Goal: Task Accomplishment & Management: Complete application form

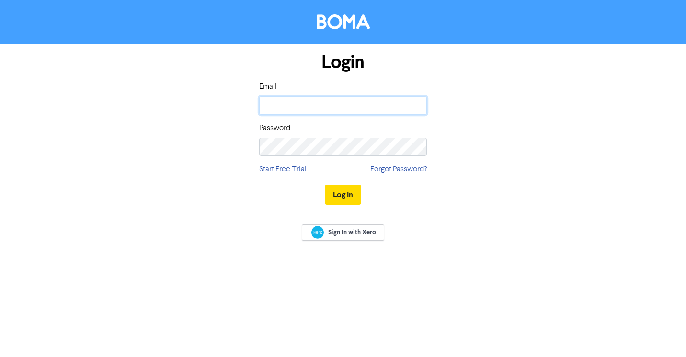
drag, startPoint x: 0, startPoint y: 0, endPoint x: 333, endPoint y: 108, distance: 349.6
click at [333, 108] on input "email" at bounding box center [343, 105] width 168 height 18
type input "[EMAIL_ADDRESS][DOMAIN_NAME]"
click at [338, 189] on button "Log In" at bounding box center [343, 195] width 36 height 20
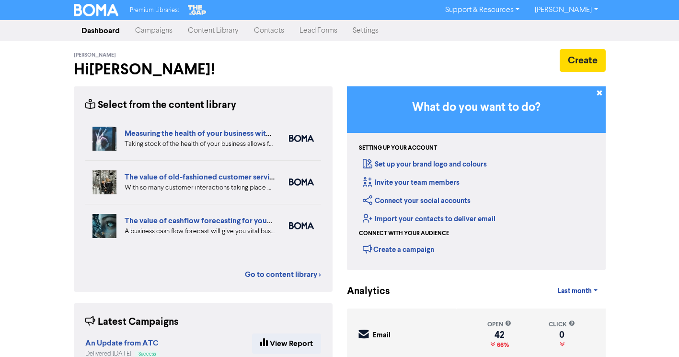
click at [270, 29] on link "Contacts" at bounding box center [269, 30] width 46 height 19
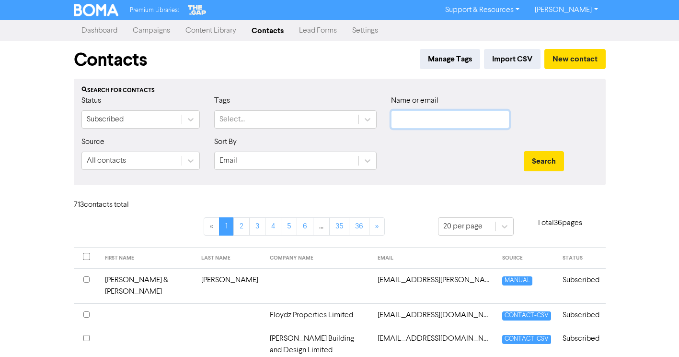
click at [422, 117] on input "text" at bounding box center [450, 119] width 118 height 18
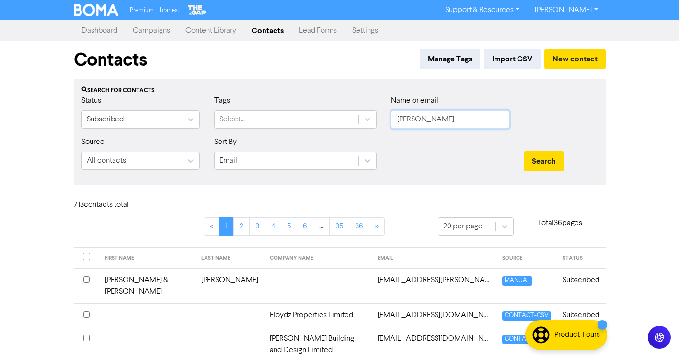
type input "[PERSON_NAME]"
click at [524, 151] on button "Search" at bounding box center [544, 161] width 40 height 20
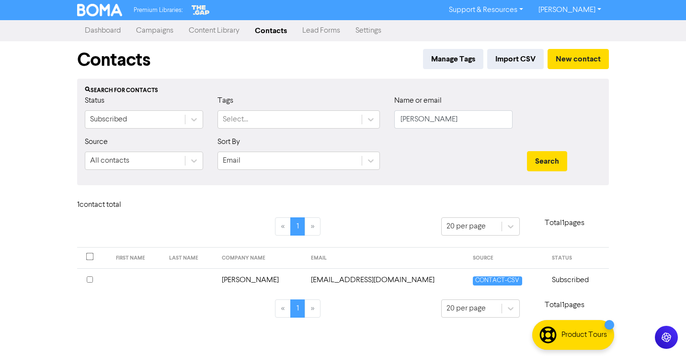
click at [361, 280] on td "[EMAIL_ADDRESS][DOMAIN_NAME]" at bounding box center [386, 279] width 162 height 23
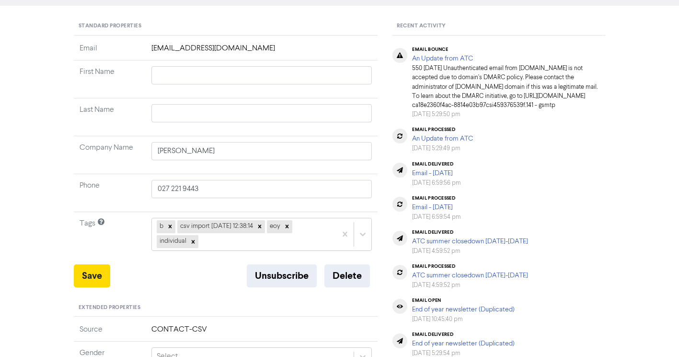
scroll to position [96, 0]
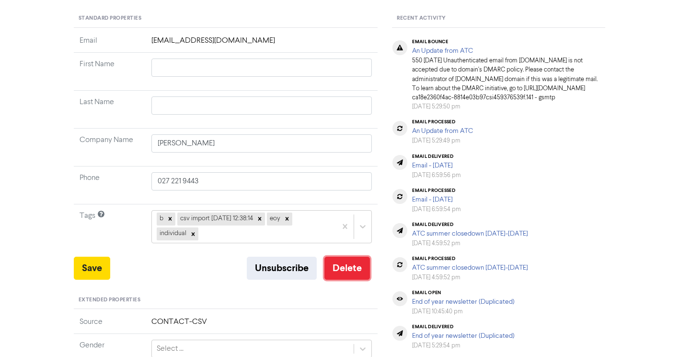
click at [344, 262] on button "Delete" at bounding box center [347, 267] width 46 height 23
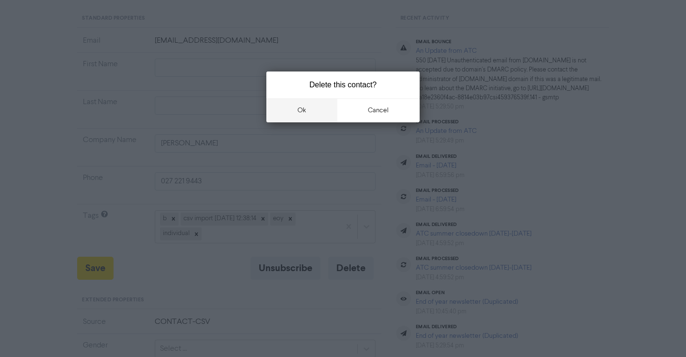
click at [306, 112] on button "ok" at bounding box center [301, 110] width 71 height 24
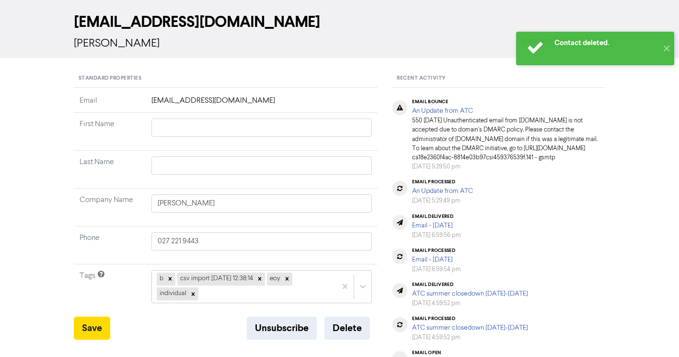
scroll to position [0, 0]
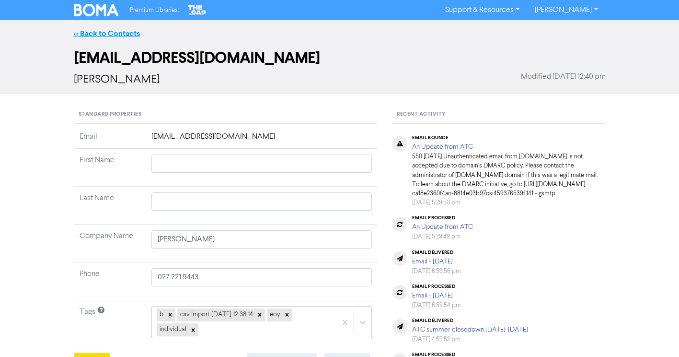
click at [121, 33] on link "<< Back to Contacts" at bounding box center [107, 34] width 66 height 10
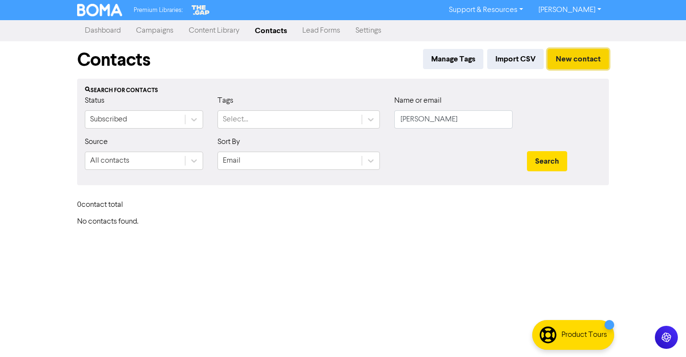
click at [585, 53] on button "New contact" at bounding box center [578, 59] width 61 height 20
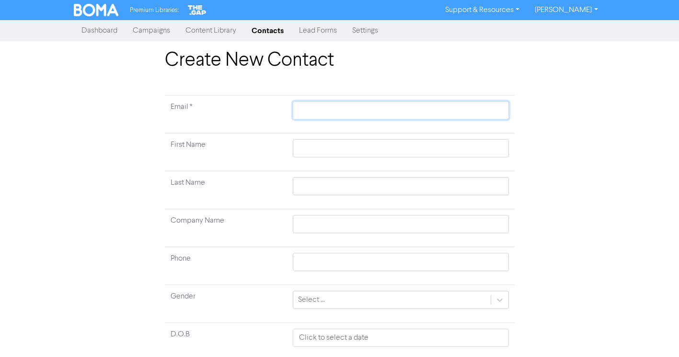
click at [349, 107] on input "text" at bounding box center [401, 110] width 216 height 18
type input "b"
type input "bo"
type input "boo"
type input "boot"
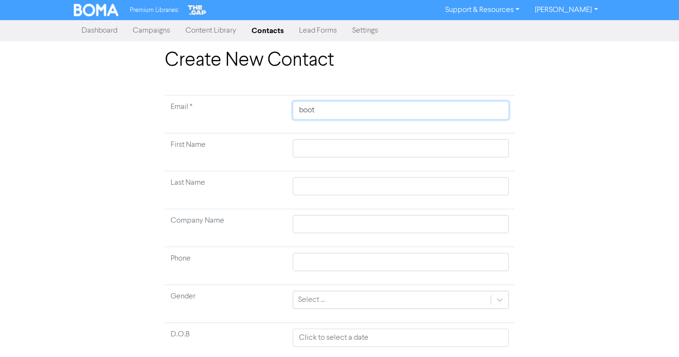
type input "boots"
type input "bootsi"
type input "bootsin"
type input "bootsina"
type input "bootsinal"
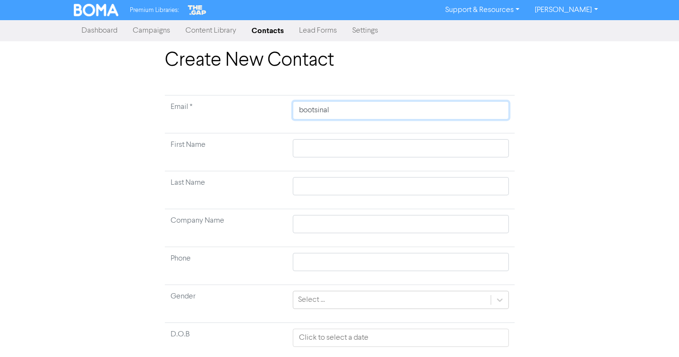
type input "bootsinall"
type input "bootsinall@"
type input "bootsinall"
type input "bootsinall5"
type input "bootsinall52"
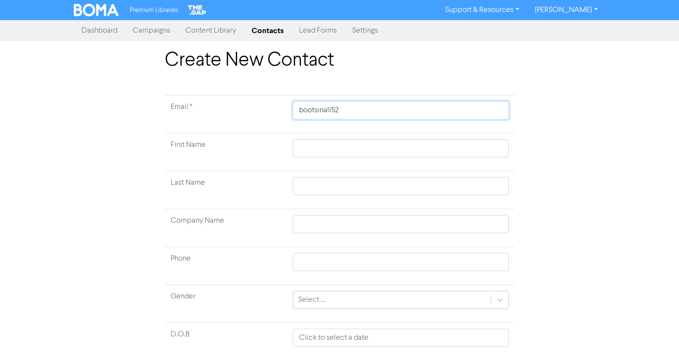
type input "bootsinall52@"
type input "bootsinall52@g"
type input "bootsinall52@gm"
type input "bootsinall52@gma"
type input "bootsinall52@gmai"
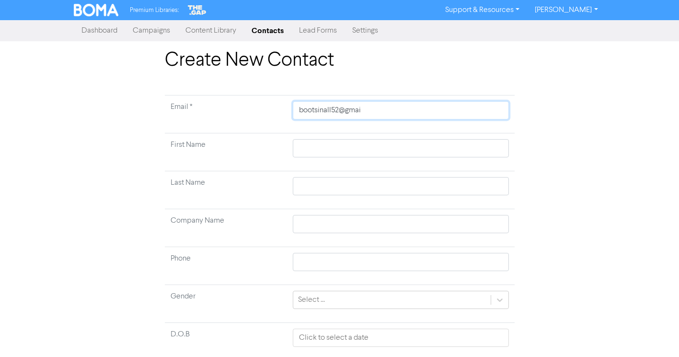
type input "[EMAIL_ADDRESS]"
type input "[EMAIL_ADDRESS]."
type input "bootsinall52@gmail.c"
type input "[EMAIL_ADDRESS][DOMAIN_NAME]"
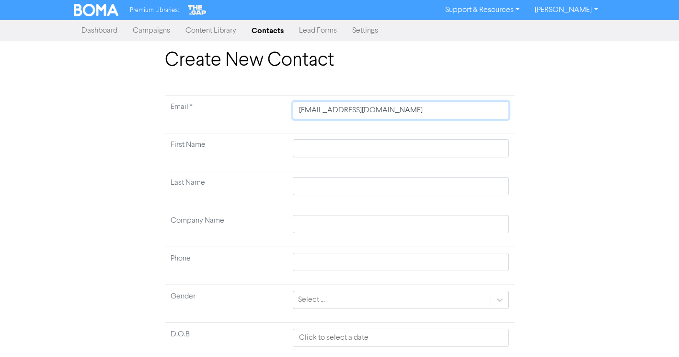
type input "[EMAIL_ADDRESS][DOMAIN_NAME]"
click at [342, 148] on input "text" at bounding box center [401, 148] width 216 height 18
type input "R"
type input "Re"
type input "Ree"
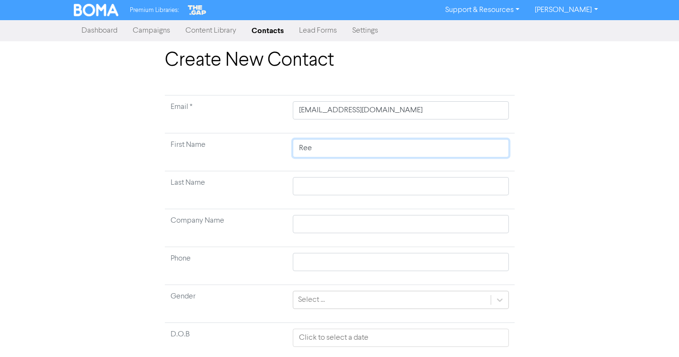
type input "Reec"
type input "[PERSON_NAME]"
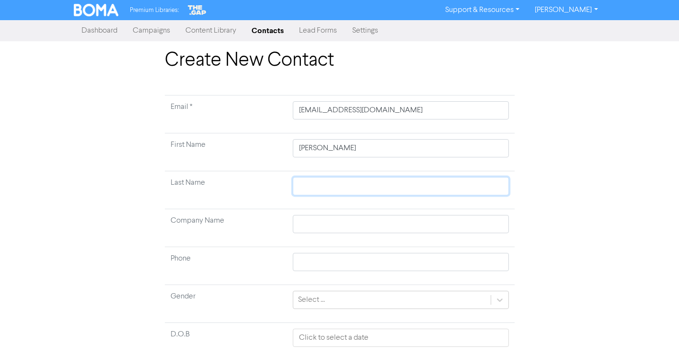
type input "P"
type input "Pa"
type input "Par"
type input "Park"
type input "Parki"
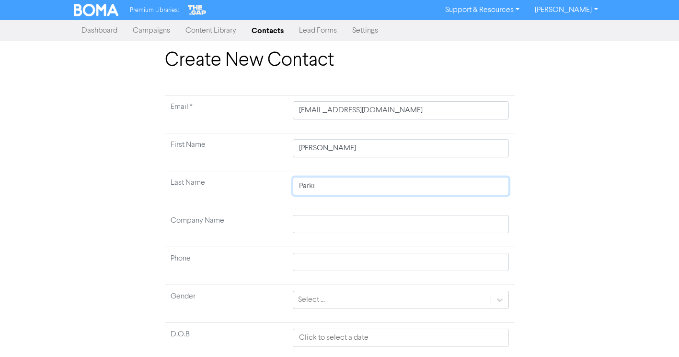
type input "[PERSON_NAME]"
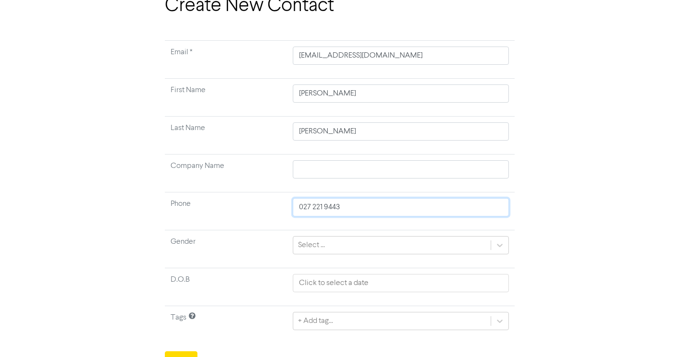
scroll to position [69, 0]
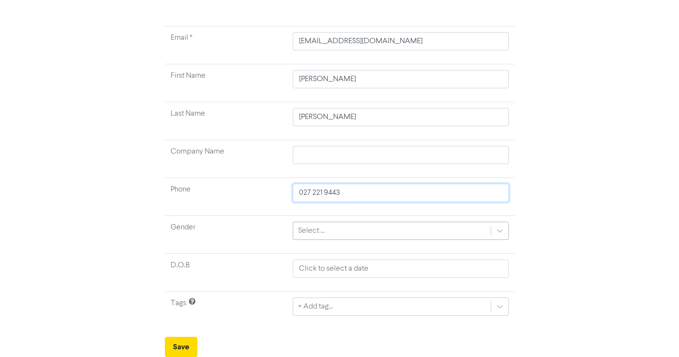
type input "027 221 9443"
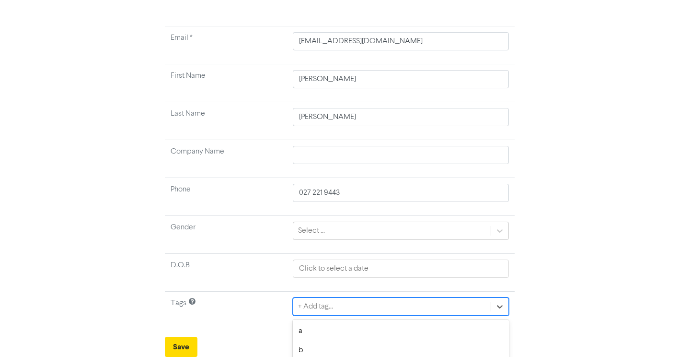
scroll to position [175, 0]
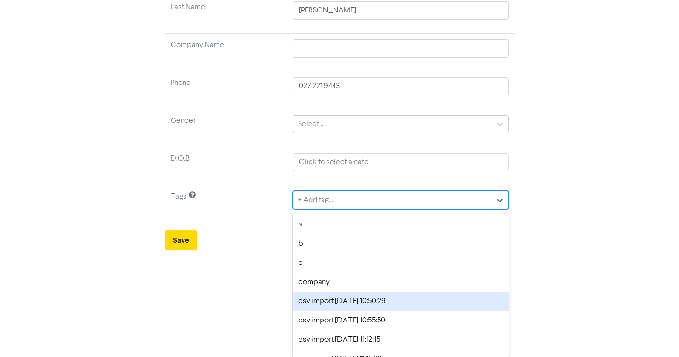
click at [327, 209] on div "option csv import [DATE] 10:50:29 focused, 5 of 37. 37 results available. Use U…" at bounding box center [401, 200] width 216 height 18
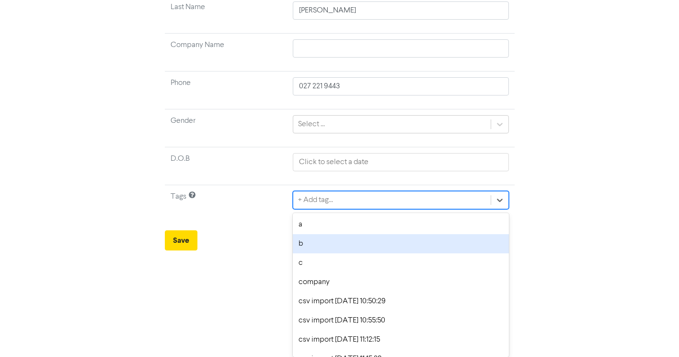
click at [319, 242] on div "b" at bounding box center [401, 243] width 216 height 19
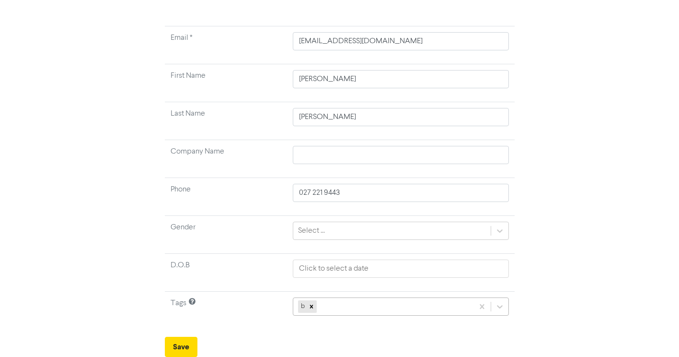
click at [346, 306] on div "b" at bounding box center [401, 306] width 216 height 18
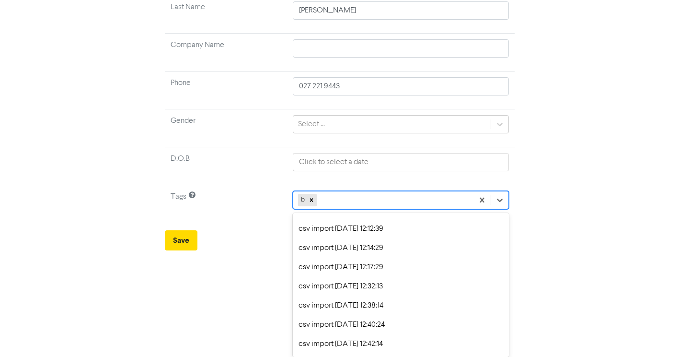
scroll to position [288, 0]
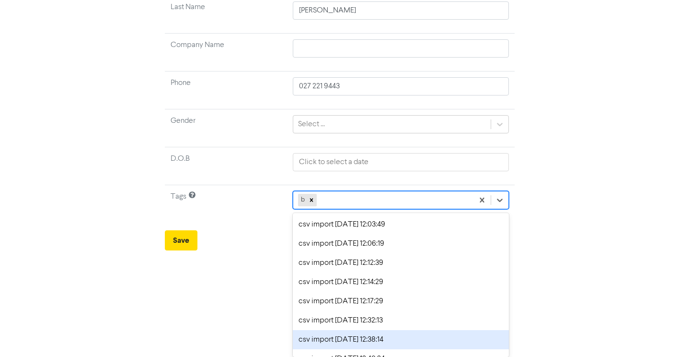
click at [383, 339] on div "csv import [DATE] 12:38:14" at bounding box center [401, 339] width 216 height 19
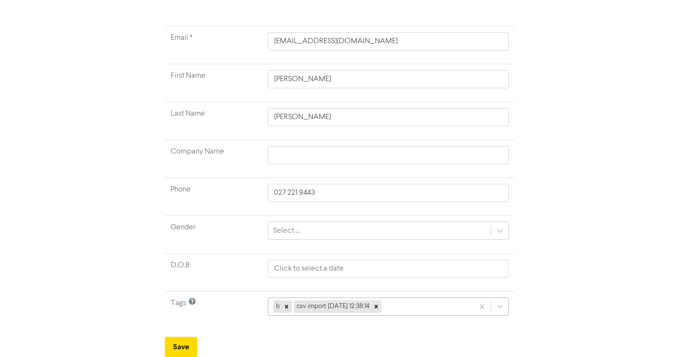
scroll to position [175, 0]
click at [403, 307] on div "b csv import [DATE] 12:38:14" at bounding box center [388, 306] width 241 height 18
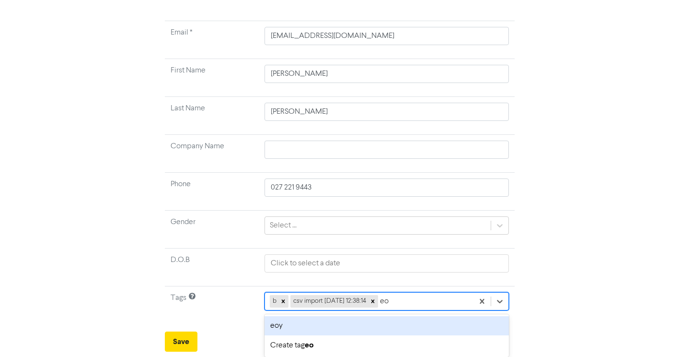
type input "eoy"
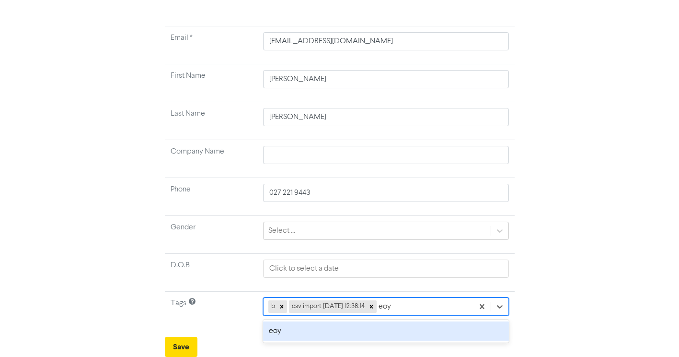
click at [393, 332] on div "eoy" at bounding box center [385, 330] width 245 height 19
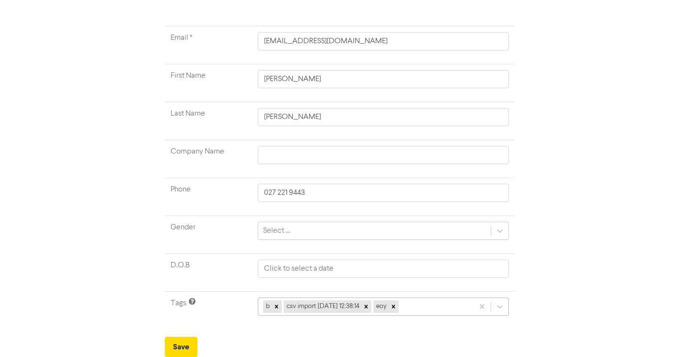
scroll to position [175, 0]
click at [422, 307] on div "b csv import [DATE] 12:38:14 eoy" at bounding box center [383, 306] width 251 height 18
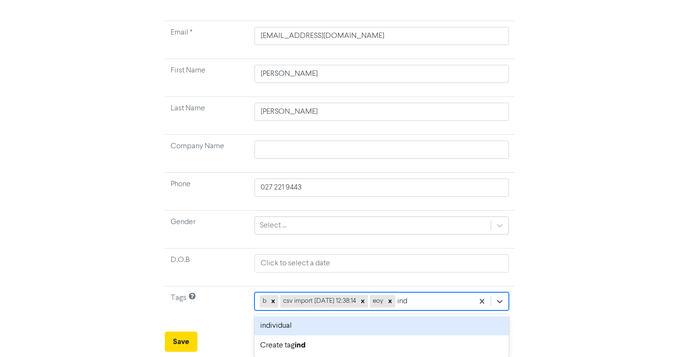
scroll to position [74, 0]
type input "indiv"
click at [277, 322] on div "individual" at bounding box center [381, 325] width 256 height 19
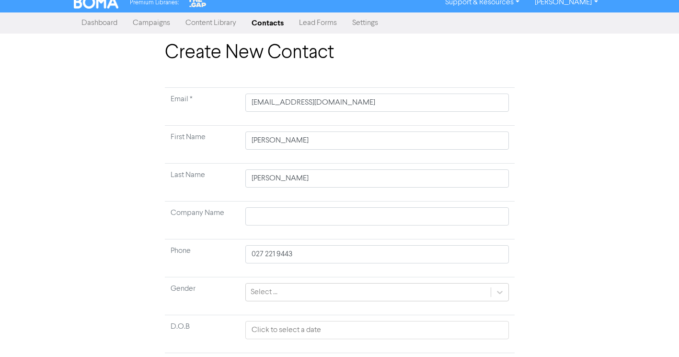
scroll to position [0, 0]
